Goal: Task Accomplishment & Management: Complete application form

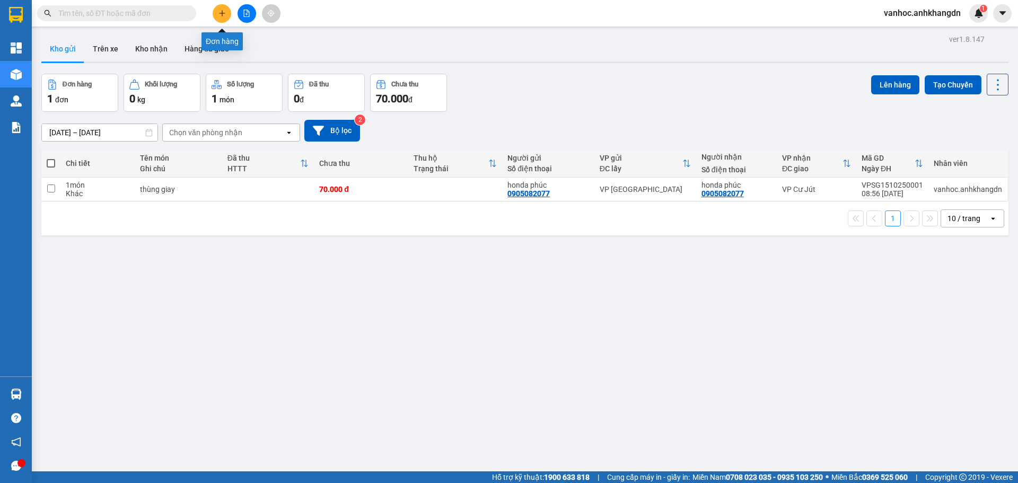
click at [222, 12] on button at bounding box center [222, 13] width 19 height 19
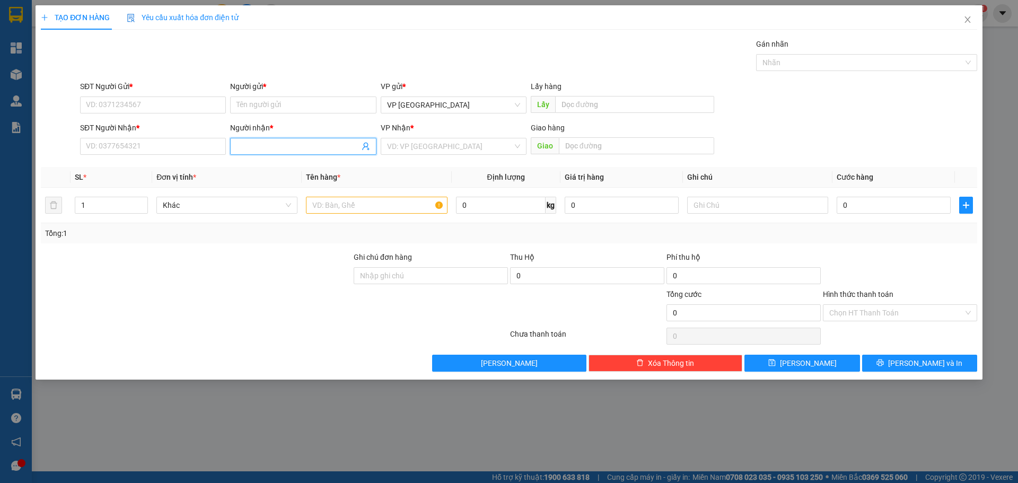
click at [253, 148] on input "Người nhận *" at bounding box center [297, 146] width 122 height 12
click at [98, 143] on input "SĐT Người Nhận *" at bounding box center [153, 146] width 146 height 17
type input "6"
drag, startPoint x: 116, startPoint y: 149, endPoint x: 93, endPoint y: 143, distance: 23.7
click at [93, 143] on input "368" at bounding box center [153, 146] width 146 height 17
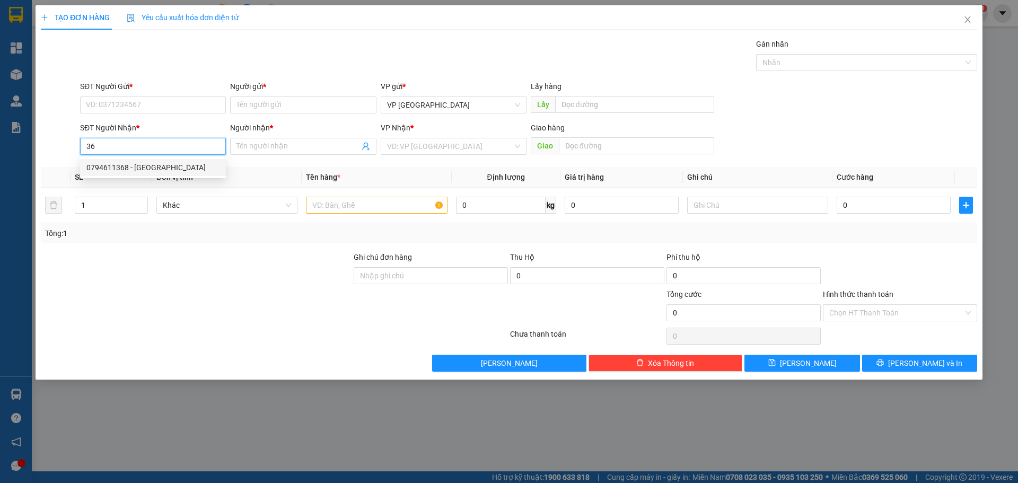
type input "3"
type input "0816868368"
click at [321, 151] on input "Người nhận *" at bounding box center [297, 146] width 122 height 12
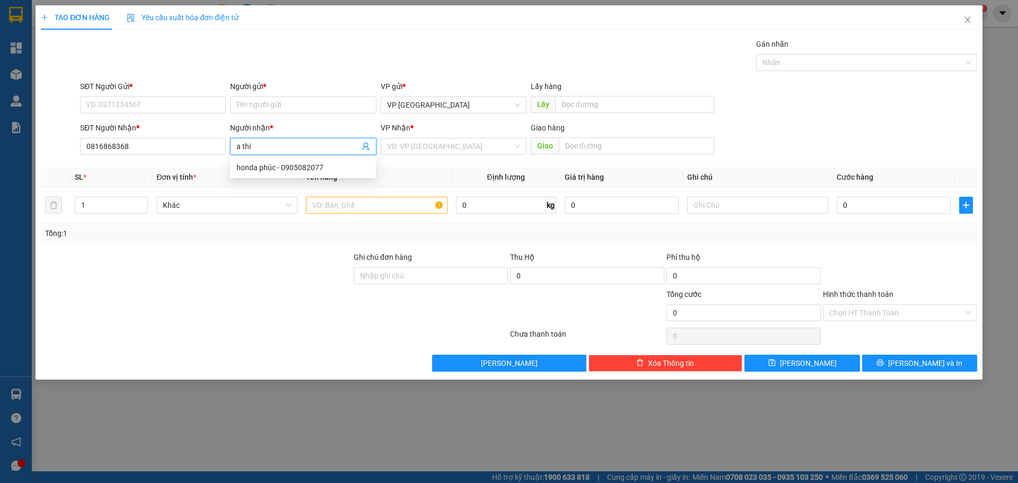
paste input "ê"
paste input "ế"
type input "a thiết"
drag, startPoint x: 137, startPoint y: 147, endPoint x: 0, endPoint y: 126, distance: 138.4
click at [0, 126] on div "TẠO ĐƠN HÀNG Yêu cầu xuất hóa đơn điện tử Transit Pickup Surcharge Ids Transit …" at bounding box center [509, 241] width 1018 height 483
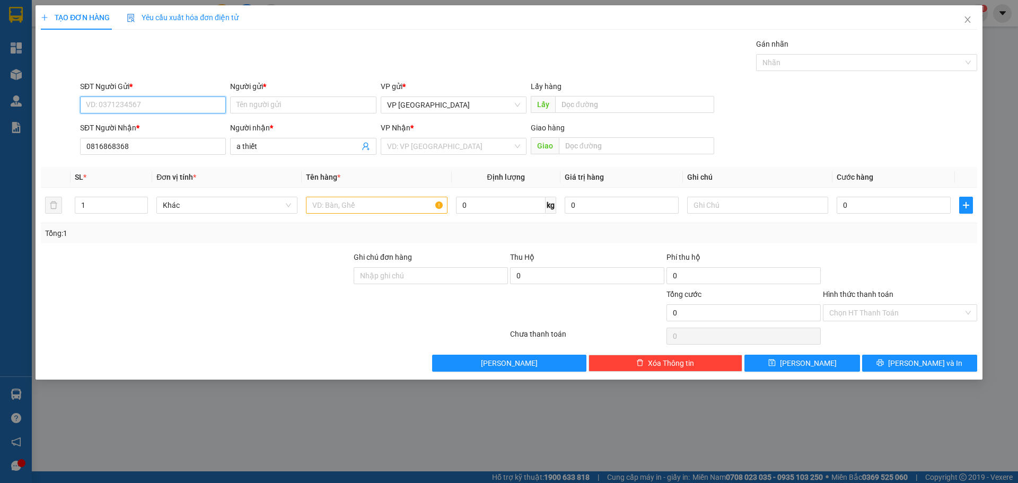
click at [139, 100] on input "SĐT Người Gửi *" at bounding box center [153, 104] width 146 height 17
paste input "0816868368"
type input "0816868368"
drag, startPoint x: 208, startPoint y: 143, endPoint x: 188, endPoint y: 149, distance: 21.1
click at [143, 147] on div "SĐT Người Nhận * 0816868368 Người nhận * a thiết a thiết VP Nhận * VD: VP Sài G…" at bounding box center [528, 140] width 901 height 37
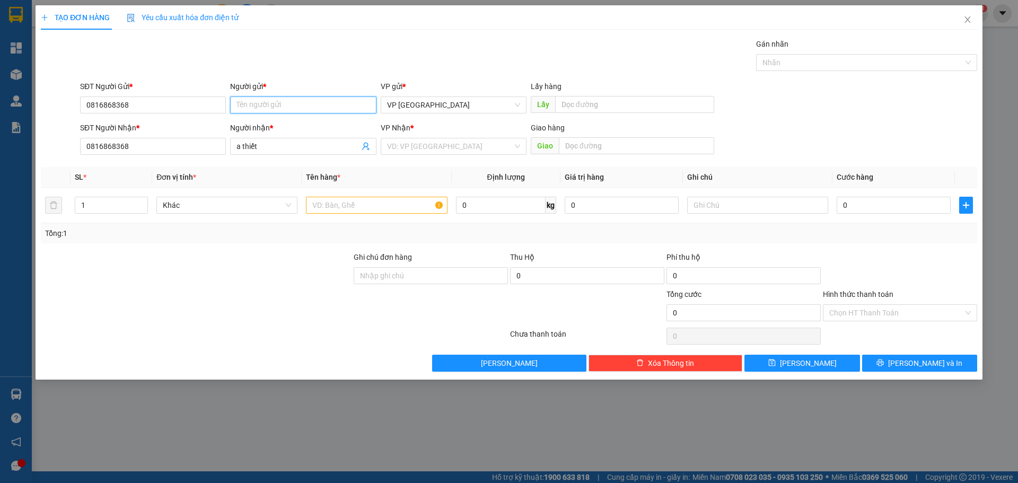
click at [279, 101] on input "Người gửi *" at bounding box center [303, 104] width 146 height 17
paste input "a thiết"
type input "a thiết"
click at [430, 148] on input "search" at bounding box center [450, 146] width 126 height 16
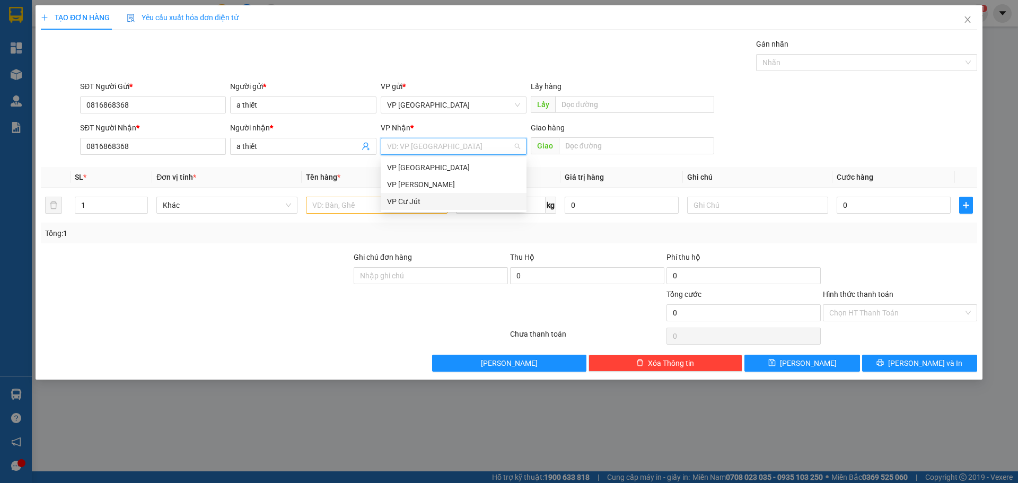
click at [403, 202] on div "VP Cư Jút" at bounding box center [453, 202] width 133 height 12
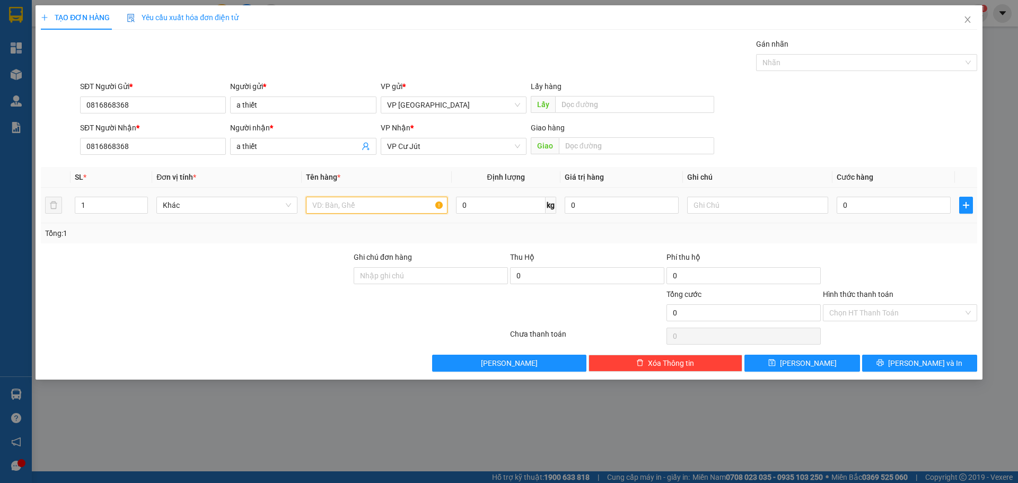
click at [347, 202] on input "text" at bounding box center [376, 205] width 141 height 17
type input "tg"
click at [870, 206] on input "0" at bounding box center [893, 205] width 114 height 17
type input "4"
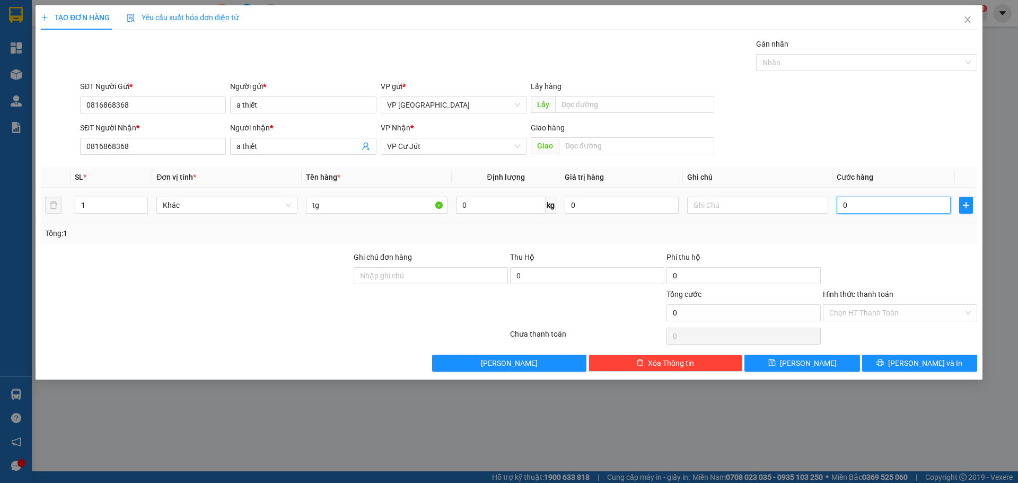
type input "4"
type input "40"
type input "400"
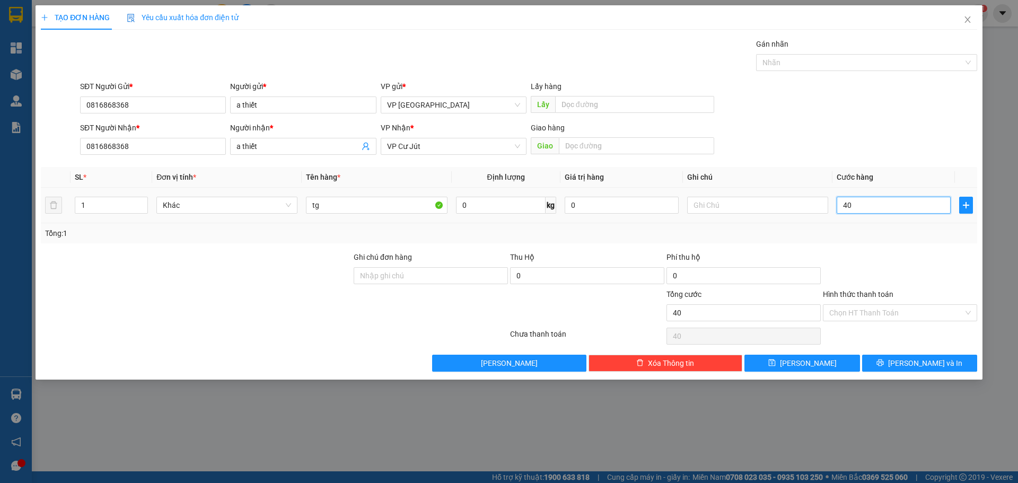
type input "400"
type input "4.000"
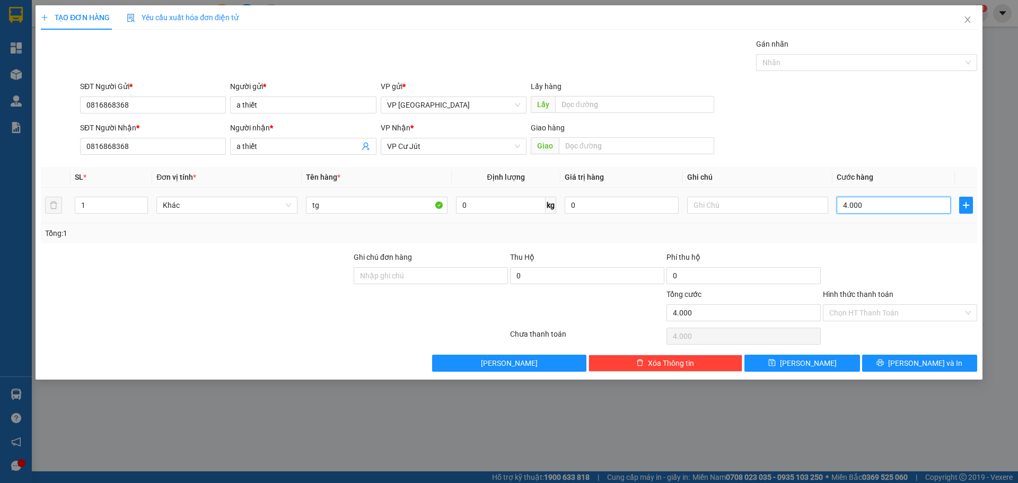
type input "40.000"
click at [897, 312] on input "Hình thức thanh toán" at bounding box center [896, 313] width 134 height 16
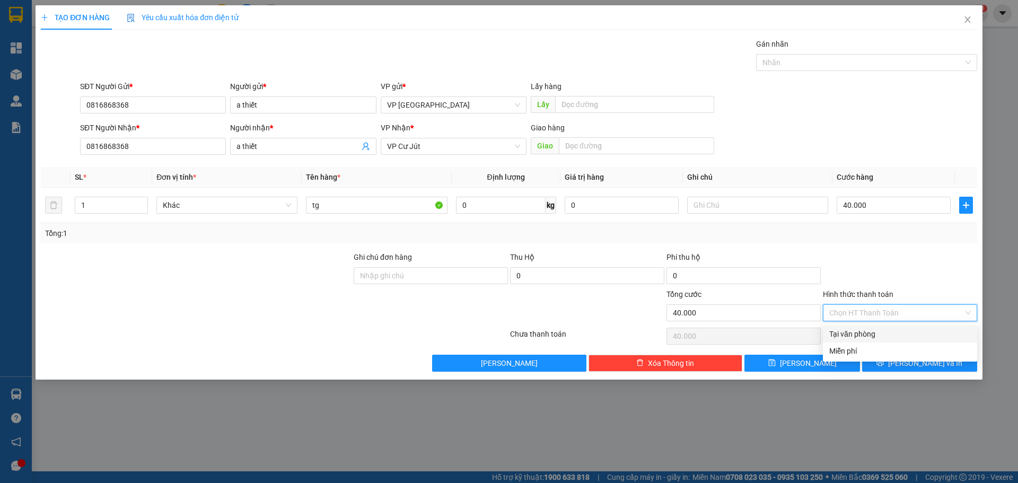
click at [875, 327] on div "Tại văn phòng" at bounding box center [900, 333] width 154 height 17
type input "0"
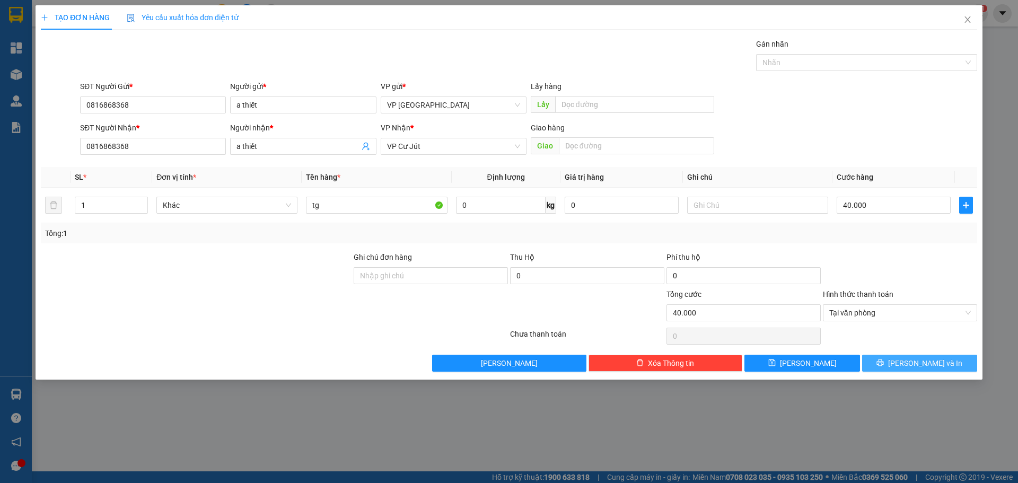
click at [884, 361] on icon "printer" at bounding box center [880, 362] width 7 height 7
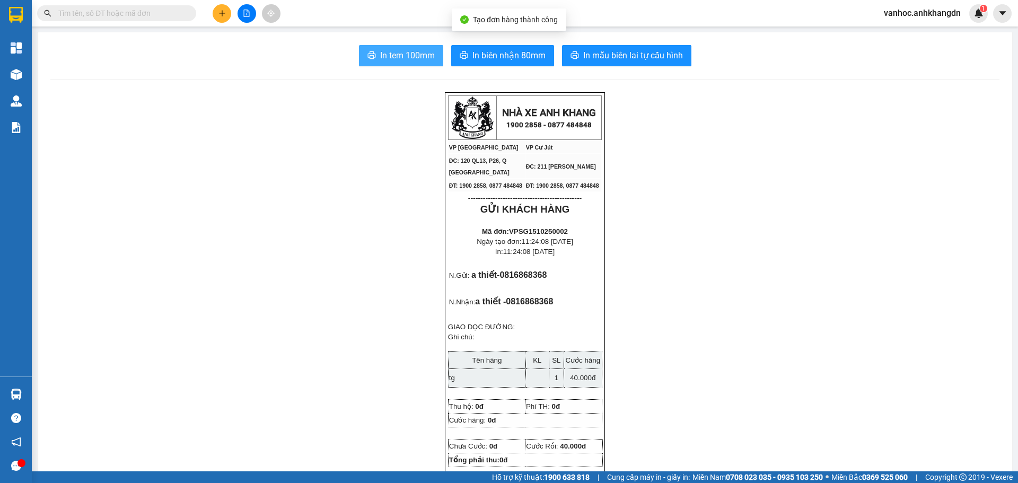
click at [410, 48] on button "In tem 100mm" at bounding box center [401, 55] width 84 height 21
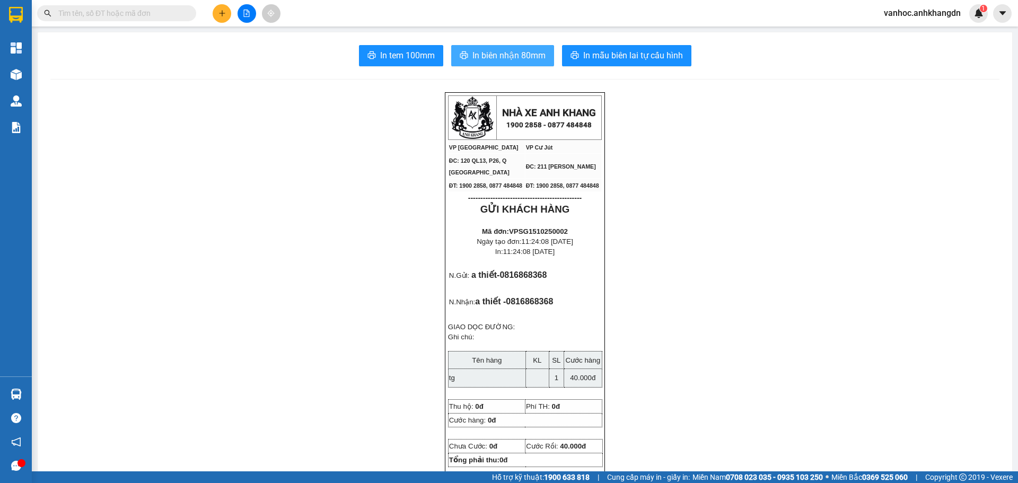
click at [525, 50] on span "In biên nhận 80mm" at bounding box center [508, 55] width 73 height 13
click at [217, 19] on button at bounding box center [222, 13] width 19 height 19
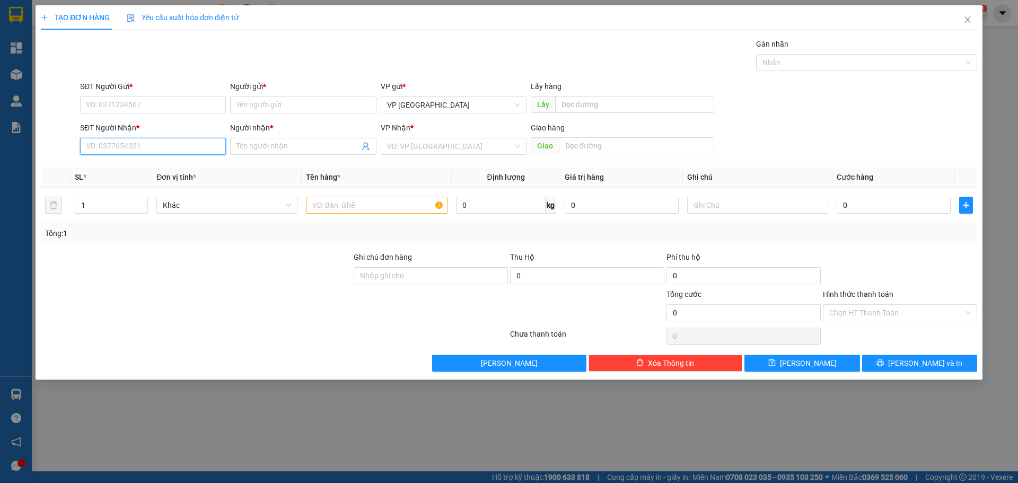
click at [181, 138] on input "SĐT Người Nhận *" at bounding box center [153, 146] width 146 height 17
click at [173, 165] on div "0868607702 - [GEOGRAPHIC_DATA]" at bounding box center [152, 168] width 133 height 12
type input "0868607702"
type input "[PERSON_NAME]"
type input "cầu sắt"
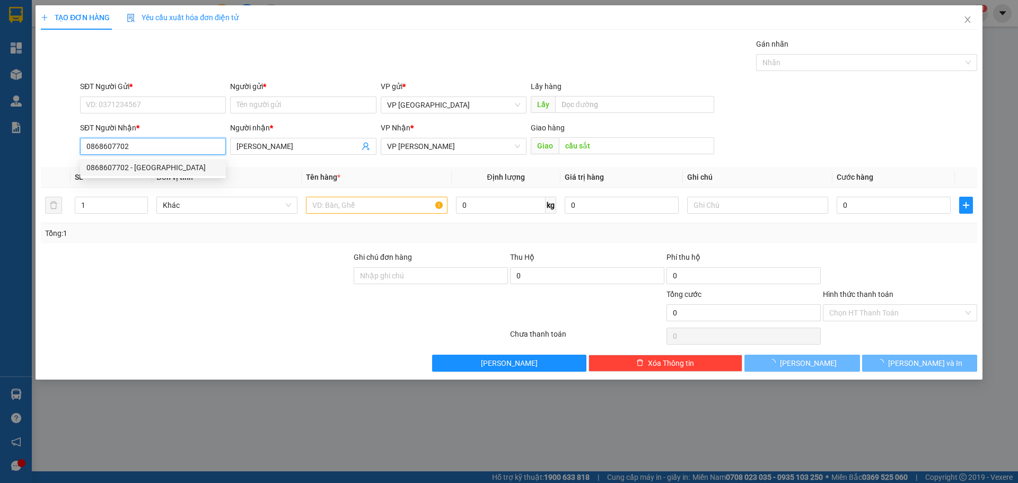
type input "100.000"
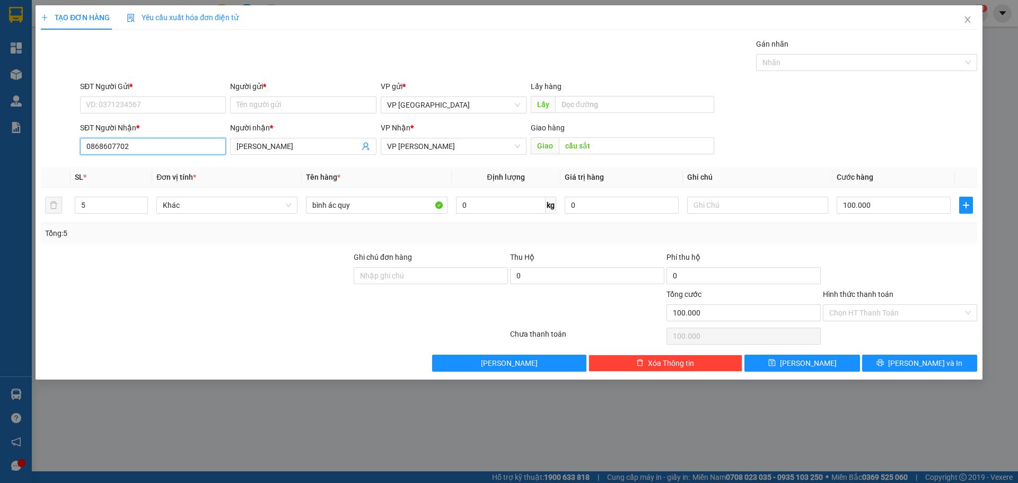
drag, startPoint x: 134, startPoint y: 148, endPoint x: 59, endPoint y: 146, distance: 75.3
click at [58, 145] on div "SĐT Người Nhận * 0868607702 0868607702 Người nhận * Vũ Quốc Đạt VP Nhận * VP Na…" at bounding box center [509, 140] width 938 height 37
type input "0868607702"
click at [119, 103] on input "SĐT Người Gửi *" at bounding box center [153, 104] width 146 height 17
paste input "0868607702"
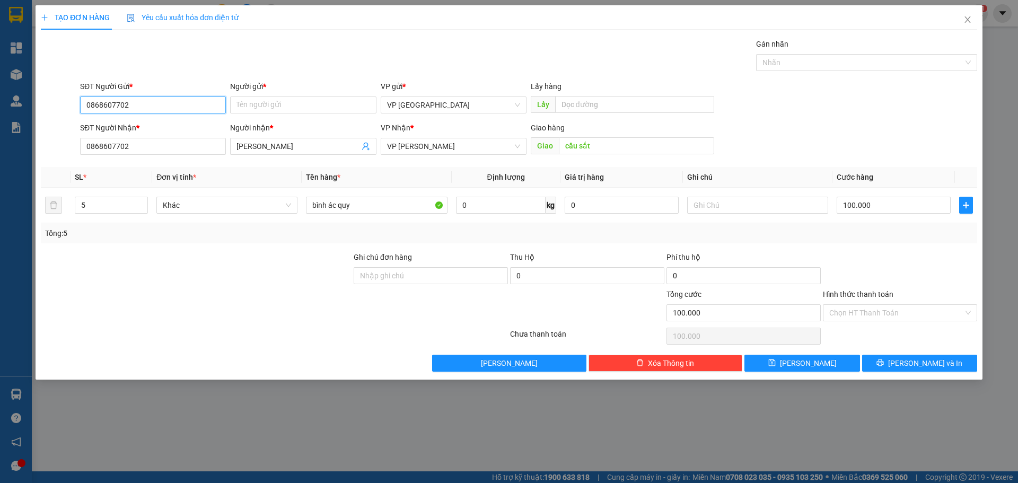
type input "0868607702"
click at [170, 126] on div "0868607702 - [GEOGRAPHIC_DATA]" at bounding box center [152, 126] width 133 height 12
type input "[PERSON_NAME]"
type input "0868607702"
click at [116, 212] on input "5" at bounding box center [111, 205] width 72 height 16
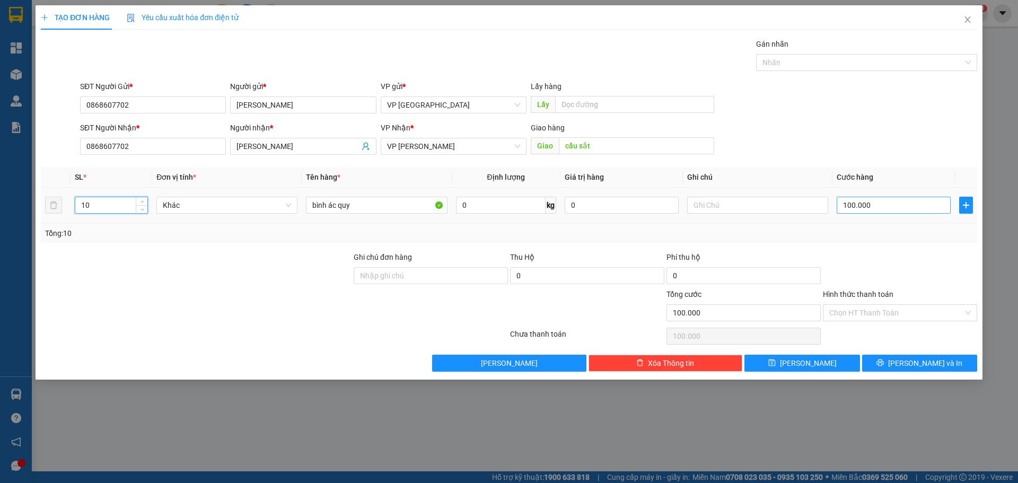
type input "10"
click at [892, 204] on input "100.000" at bounding box center [893, 205] width 114 height 17
type input "2"
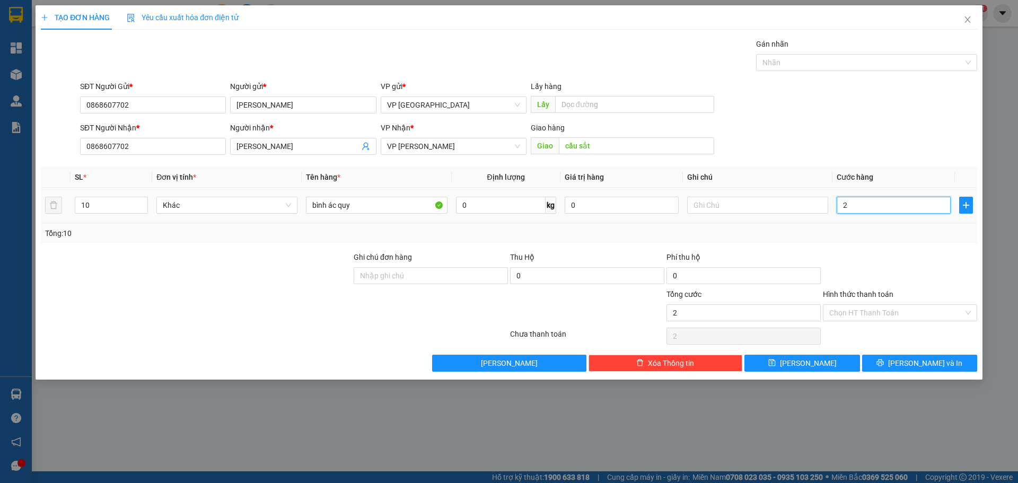
type input "25"
type input "250"
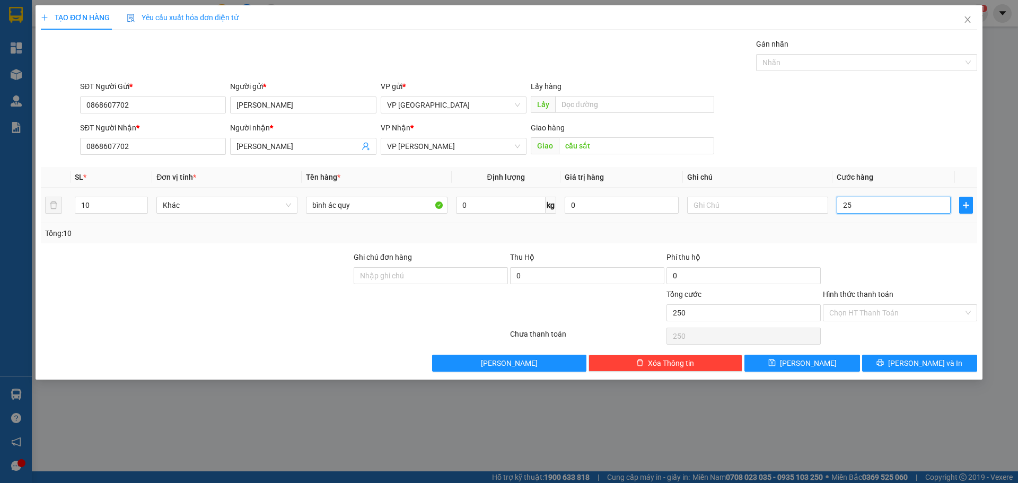
type input "250"
type input "2.500"
type input "25.000"
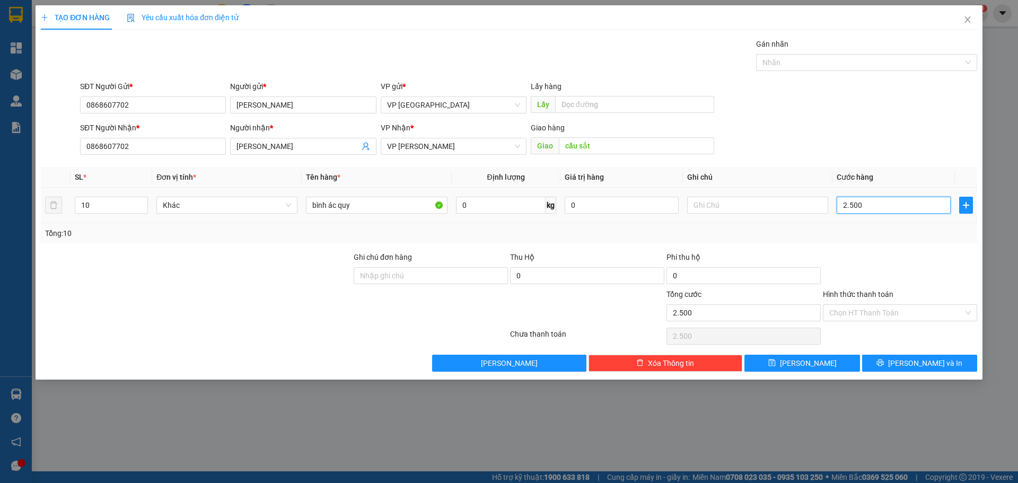
type input "25.000"
type input "250.000"
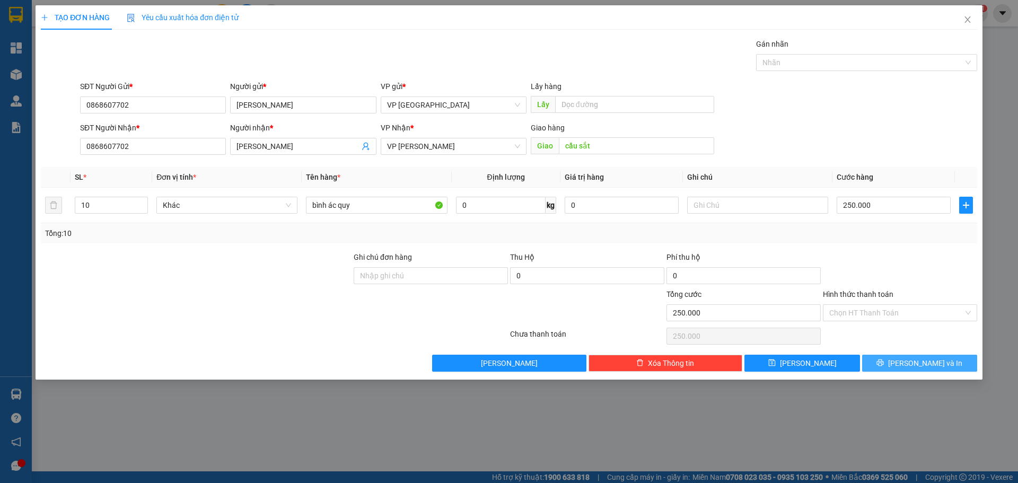
click at [911, 360] on span "[PERSON_NAME] và In" at bounding box center [925, 363] width 74 height 12
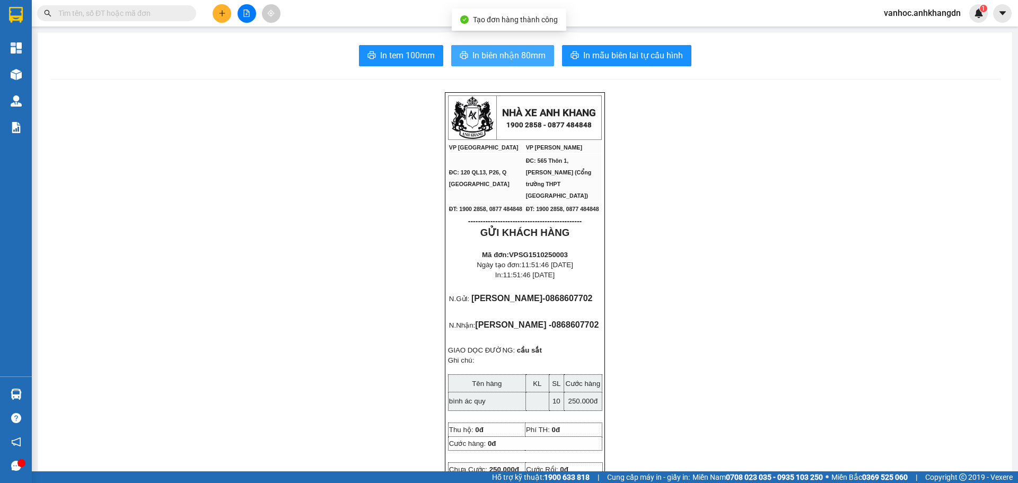
click at [506, 56] on span "In biên nhận 80mm" at bounding box center [508, 55] width 73 height 13
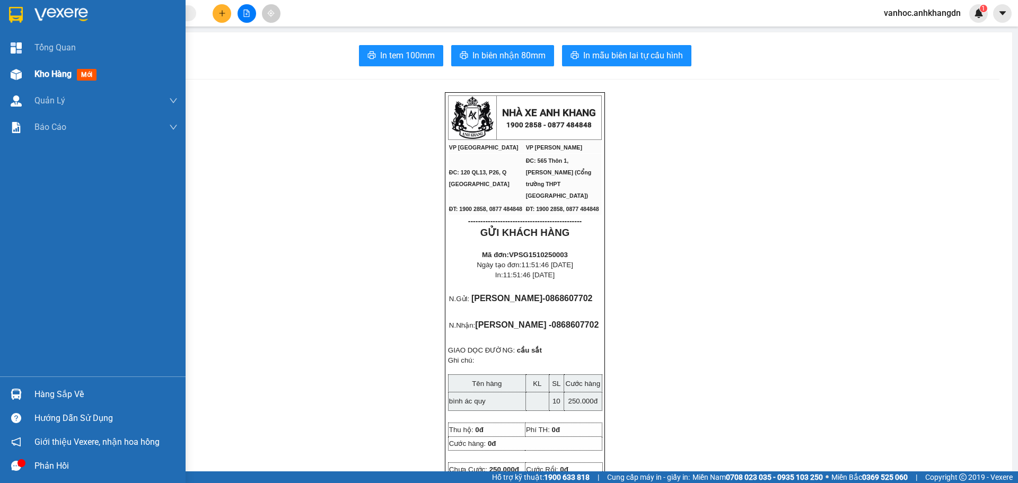
click at [52, 75] on span "Kho hàng" at bounding box center [52, 74] width 37 height 10
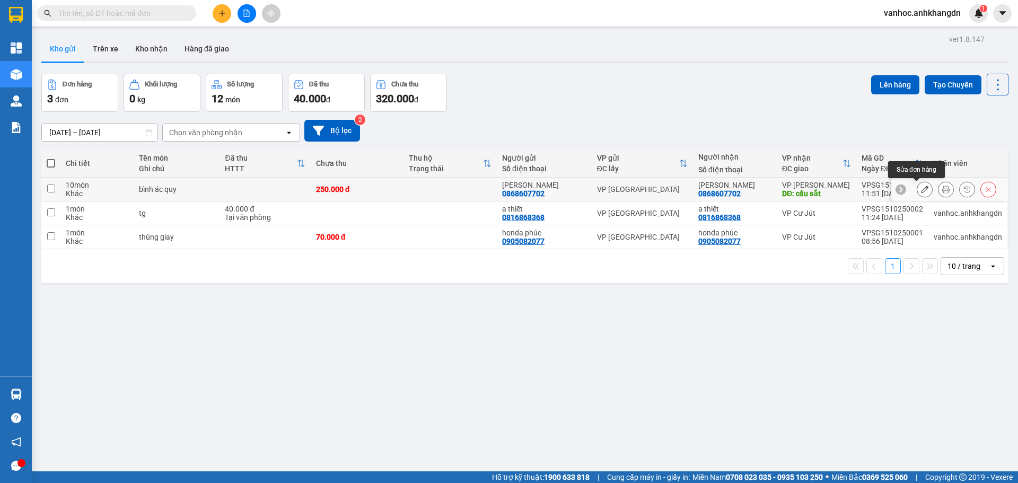
click at [921, 187] on icon at bounding box center [924, 189] width 7 height 7
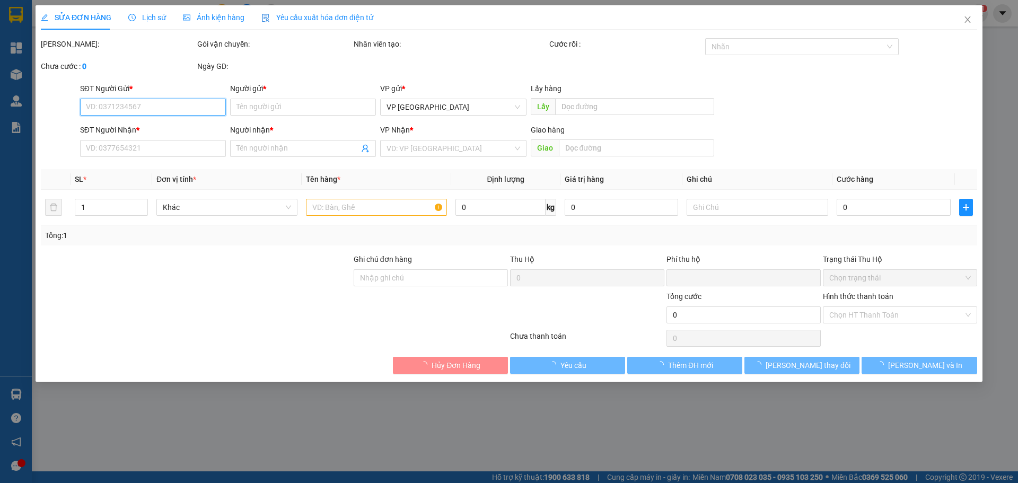
type input "0868607702"
type input "[PERSON_NAME]"
type input "0868607702"
type input "[PERSON_NAME]"
type input "cầu sắt"
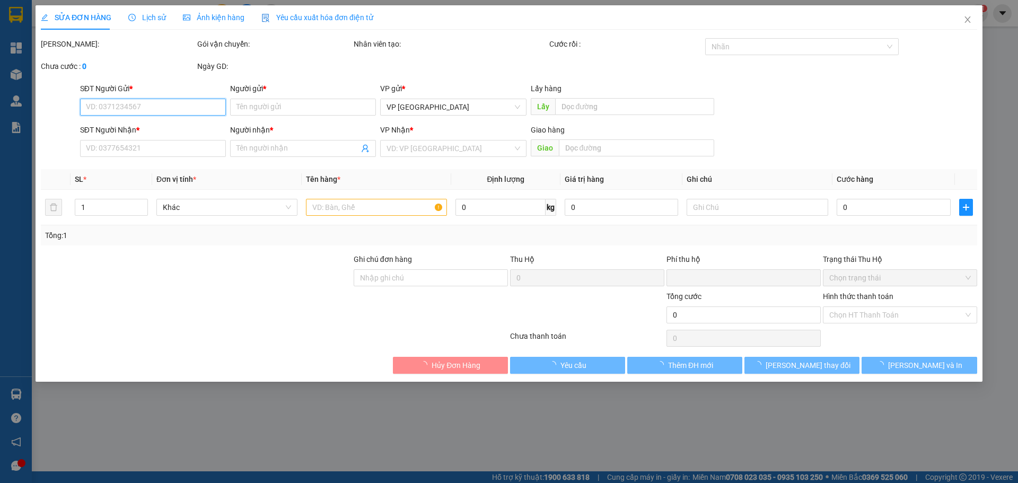
type input "0"
type input "250.000"
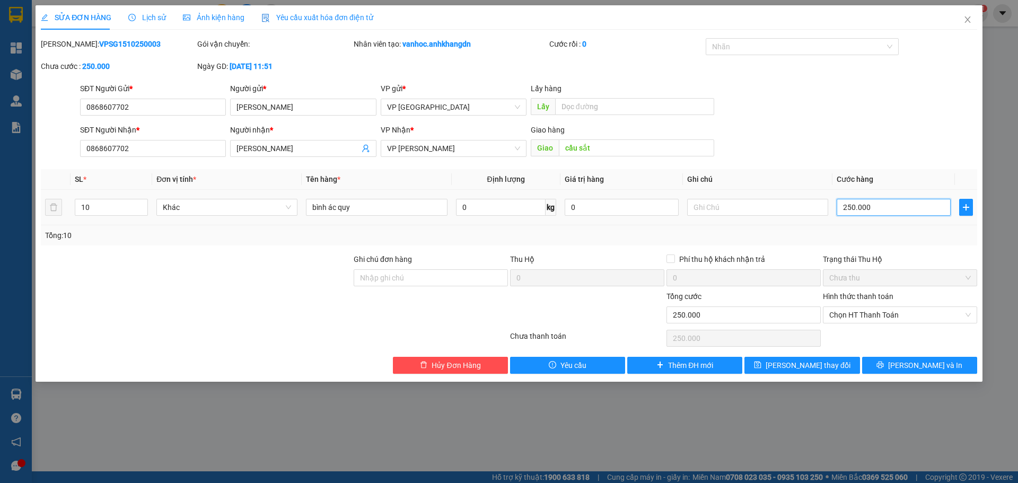
click at [879, 208] on input "250.000" at bounding box center [893, 207] width 114 height 17
type input "2"
type input "20"
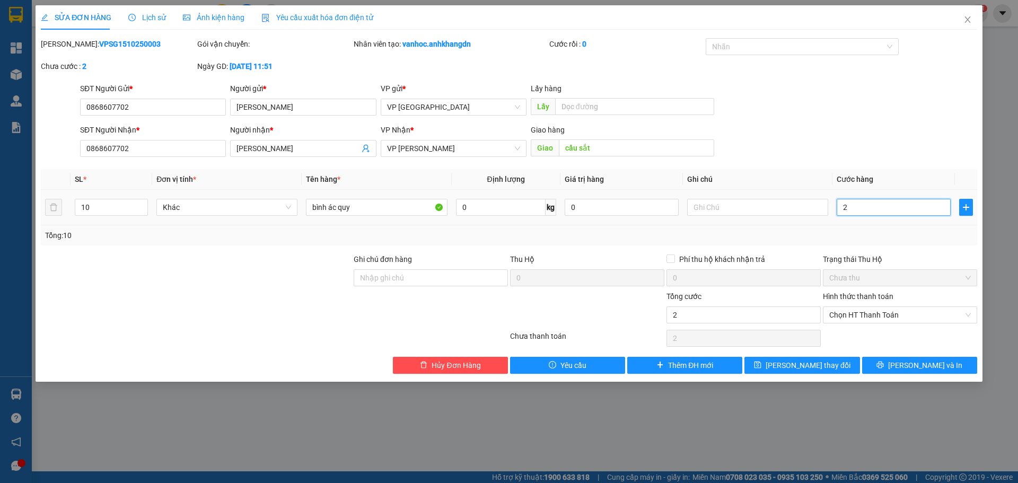
type input "20"
type input "200"
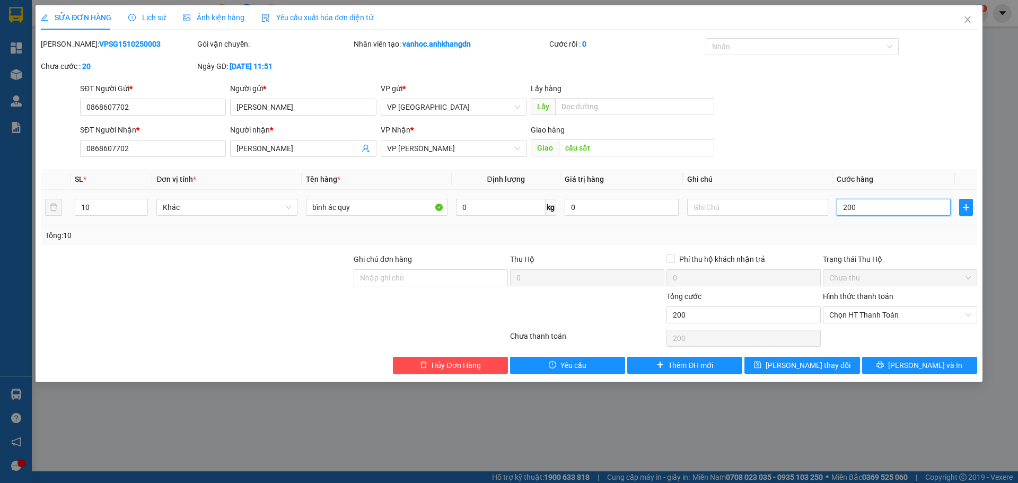
type input "2.000"
type input "20.000"
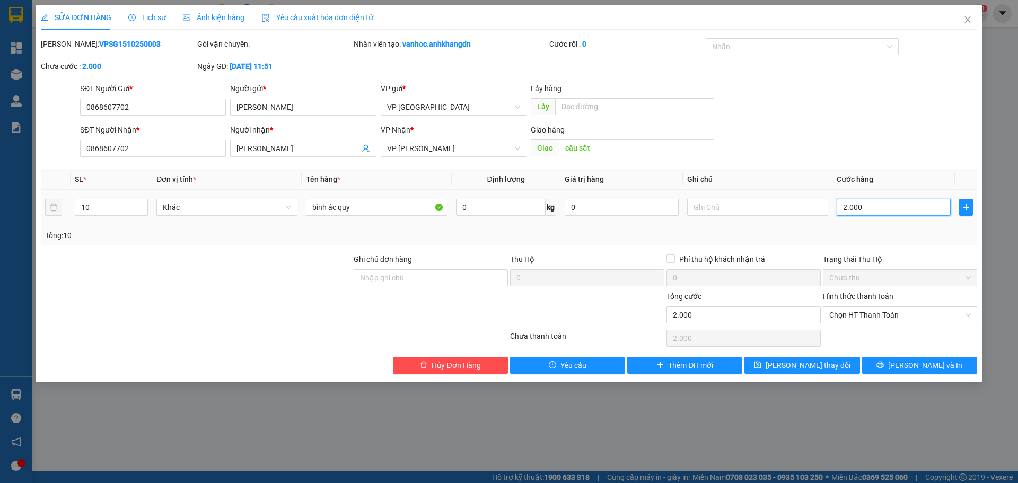
type input "20.000"
type input "200.000"
click at [846, 367] on button "[PERSON_NAME] thay đổi" at bounding box center [801, 365] width 115 height 17
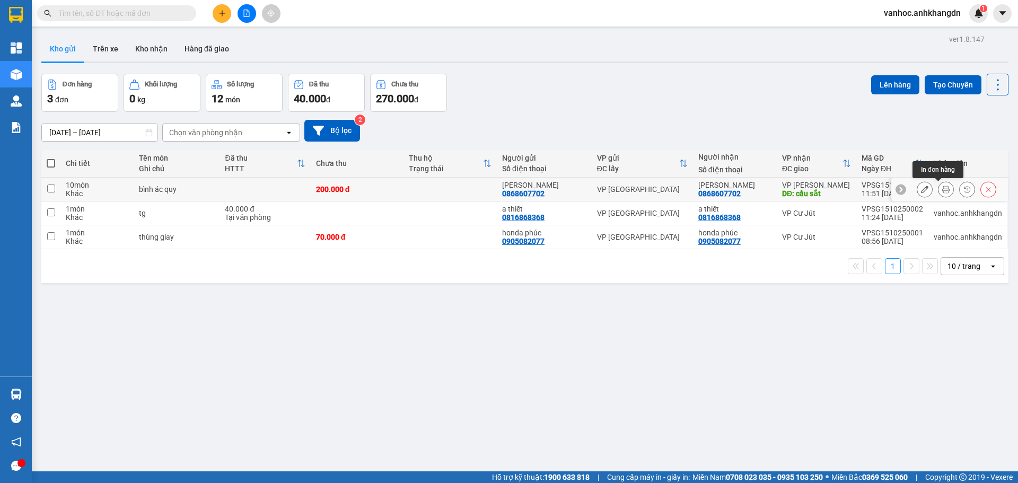
click at [942, 189] on icon at bounding box center [945, 189] width 7 height 7
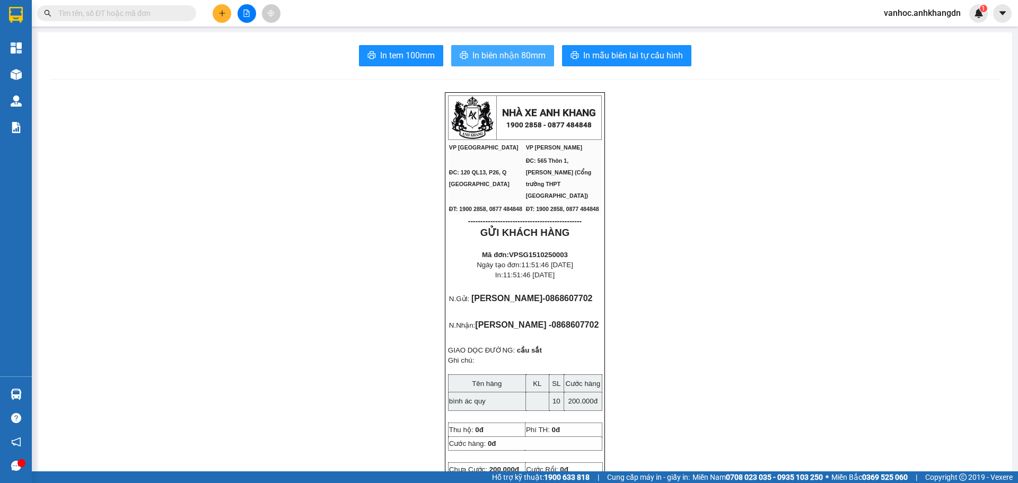
click at [487, 53] on span "In biên nhận 80mm" at bounding box center [508, 55] width 73 height 13
